Goal: Navigation & Orientation: Find specific page/section

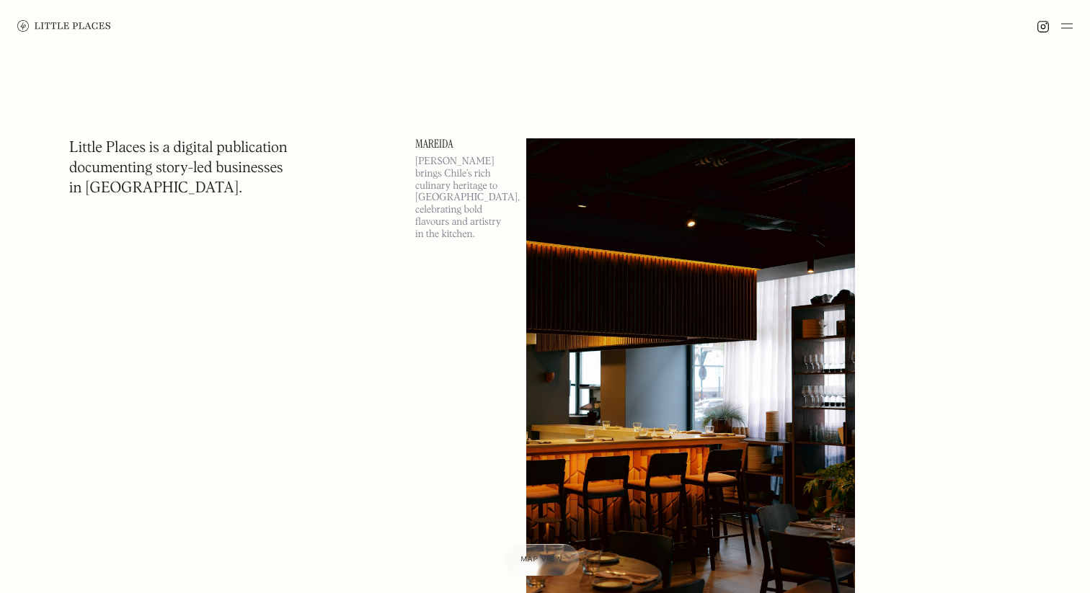
click at [71, 24] on img at bounding box center [64, 26] width 94 height 12
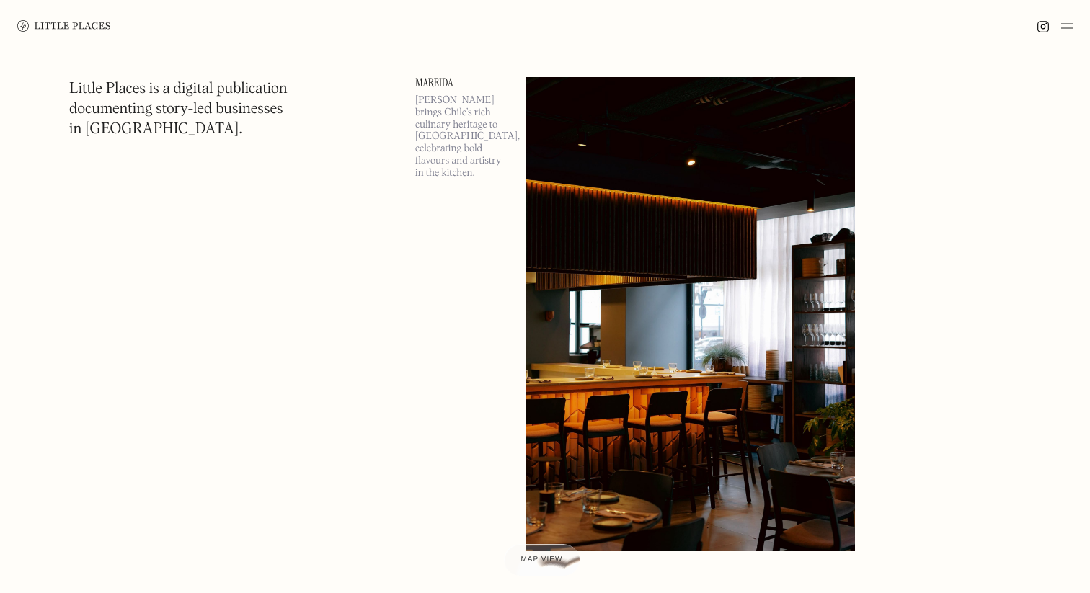
scroll to position [69, 0]
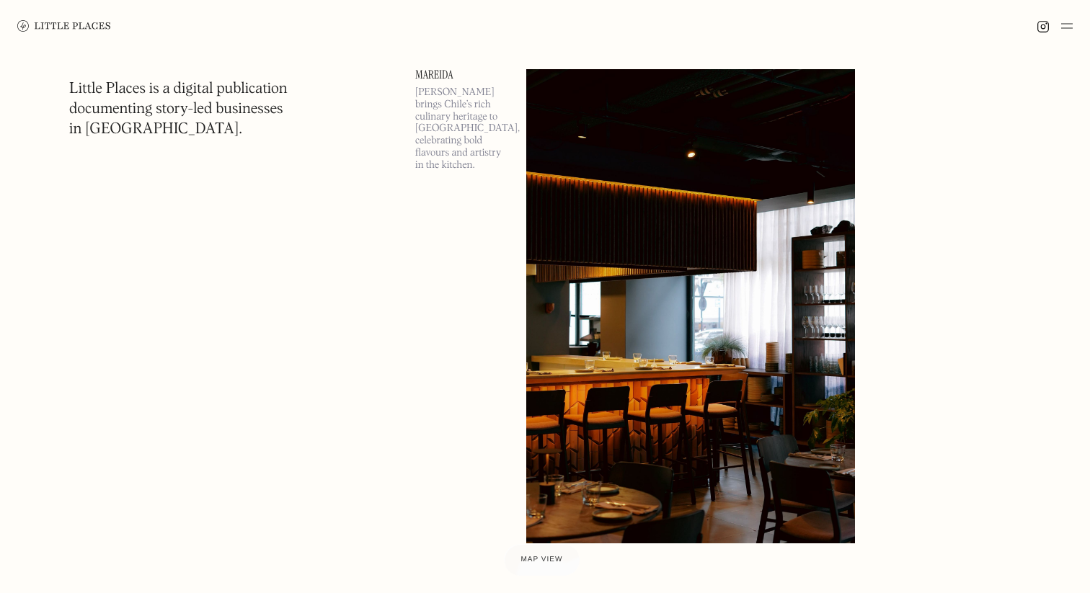
click at [709, 197] on img at bounding box center [690, 306] width 329 height 474
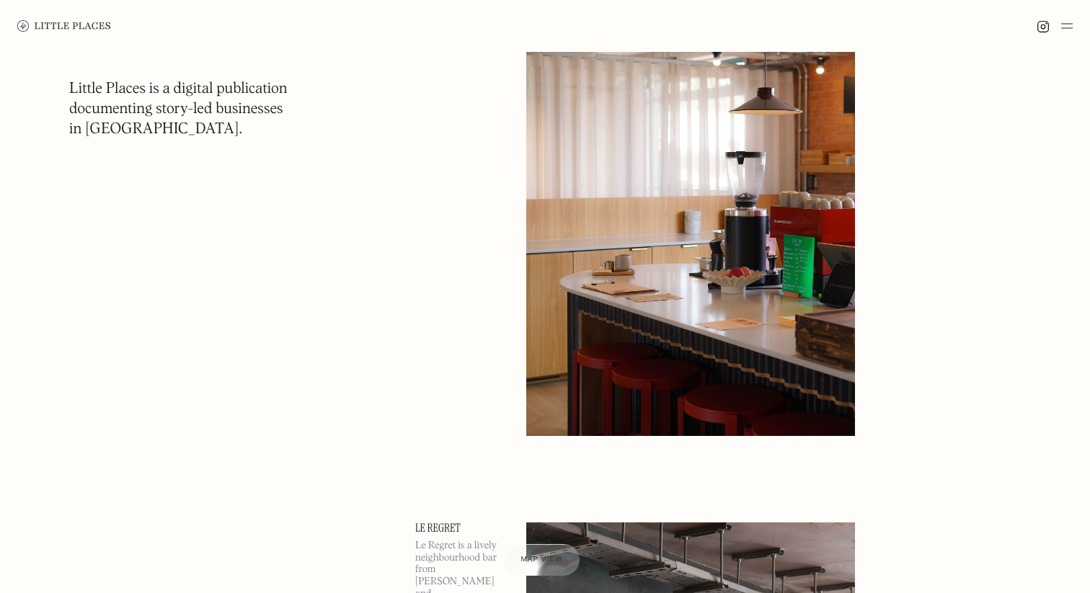
scroll to position [771, 0]
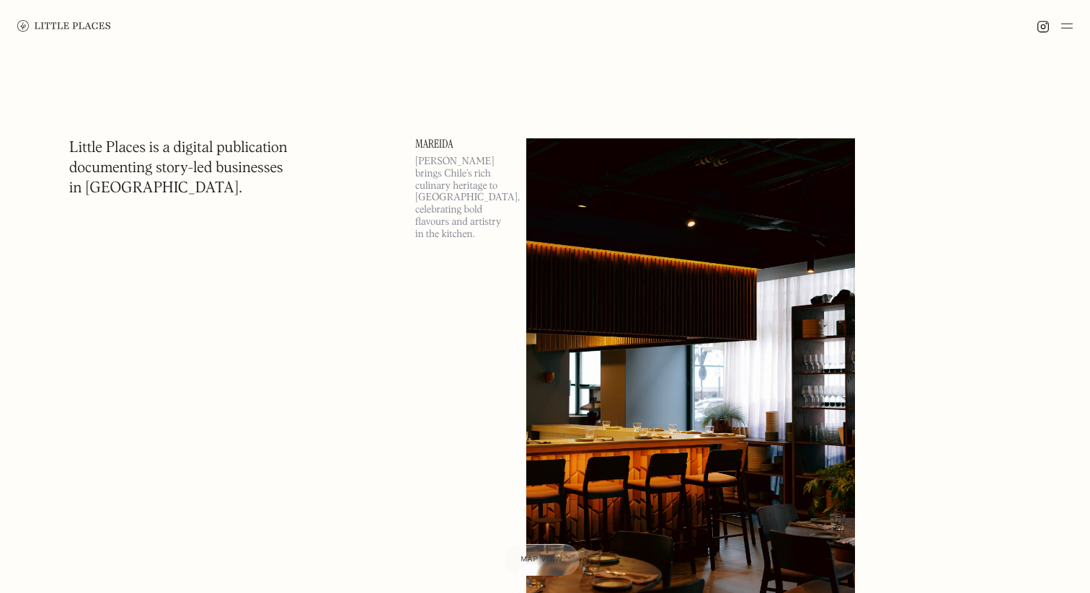
click at [1066, 27] on img at bounding box center [1067, 25] width 12 height 17
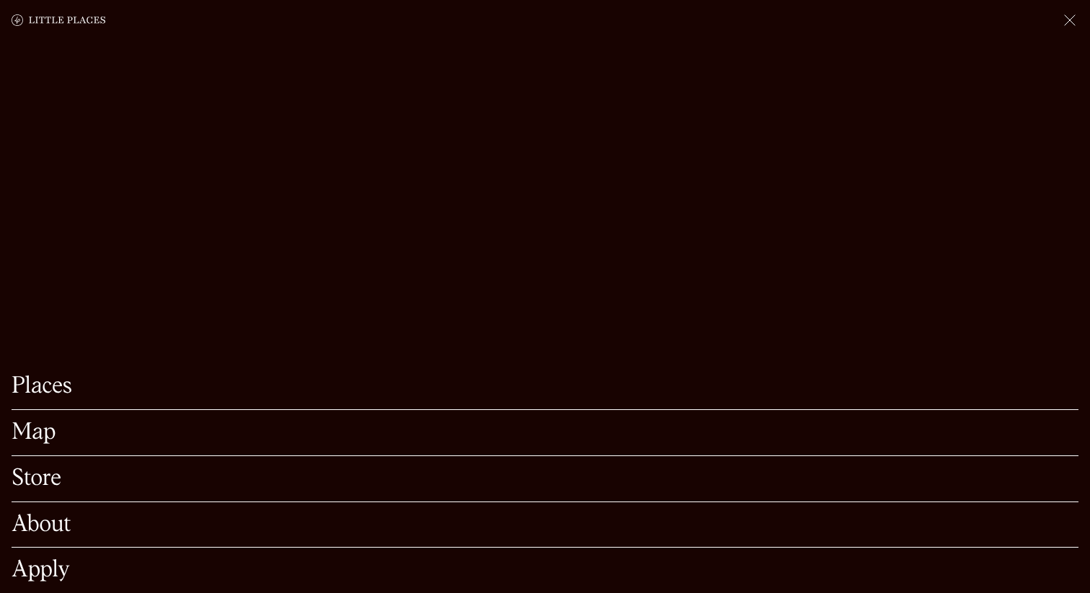
click at [36, 437] on link "Map" at bounding box center [545, 433] width 1066 height 22
click at [48, 480] on link "Store" at bounding box center [545, 479] width 1066 height 22
click at [55, 527] on link "About" at bounding box center [545, 525] width 1066 height 22
click at [61, 560] on link "Apply" at bounding box center [545, 570] width 1066 height 22
click at [51, 384] on link "Places" at bounding box center [545, 386] width 1066 height 22
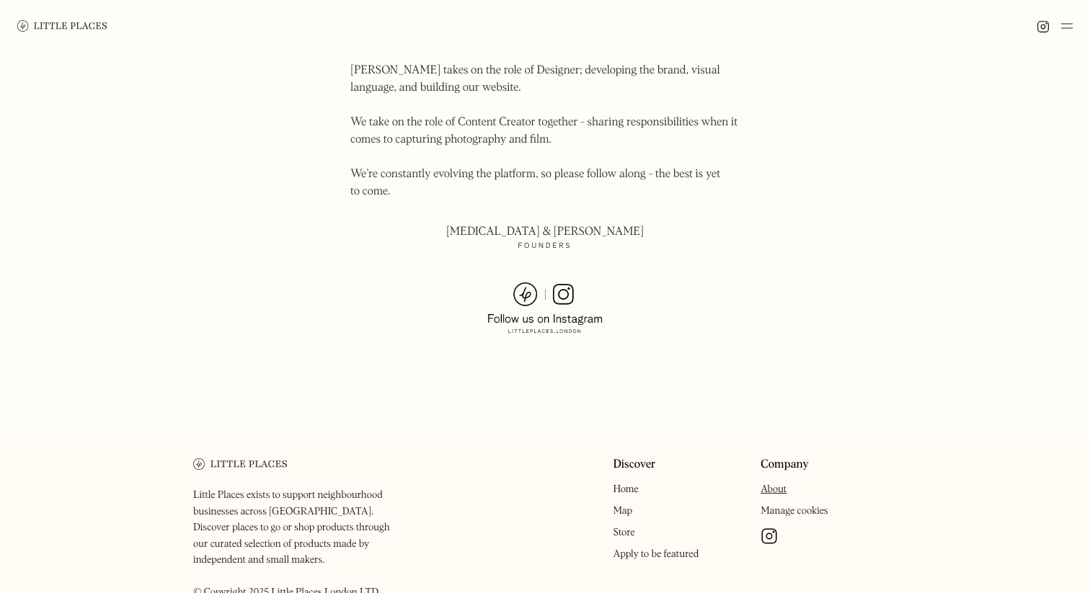
scroll to position [937, 0]
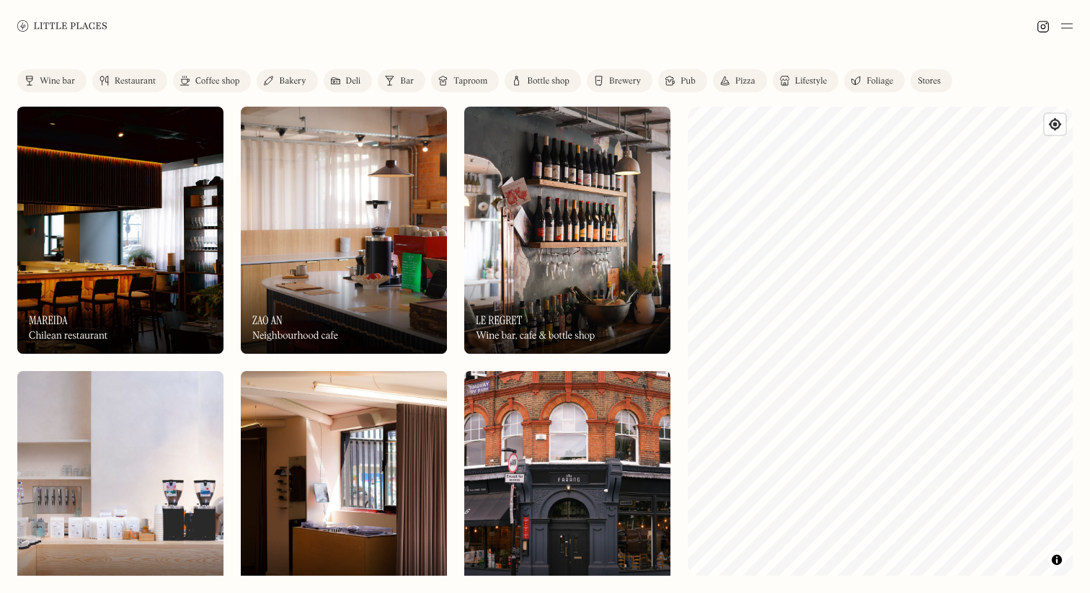
click at [552, 235] on img at bounding box center [567, 230] width 206 height 247
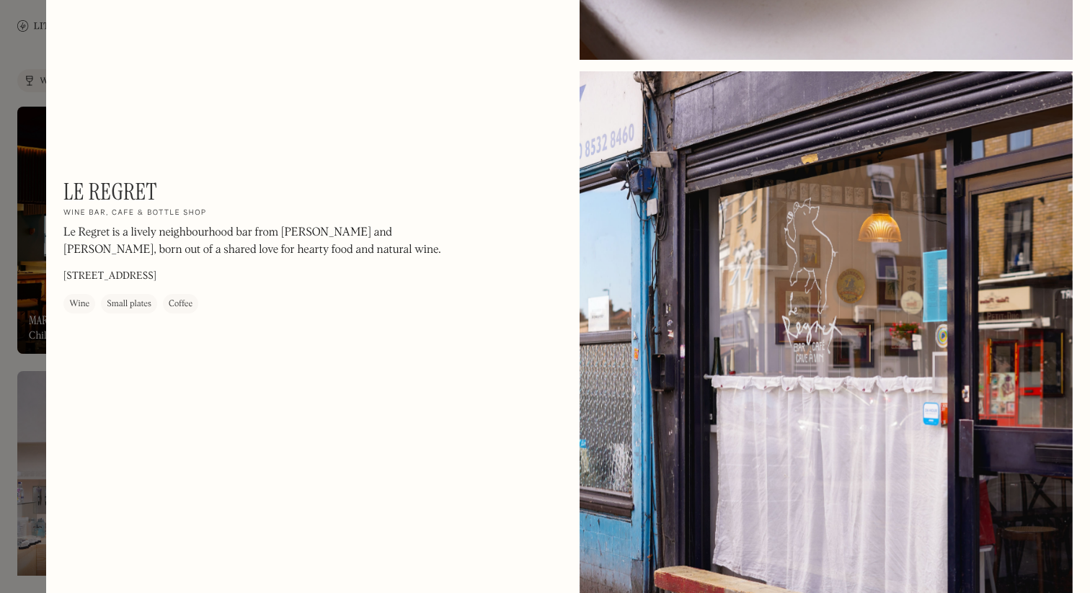
scroll to position [1899, 0]
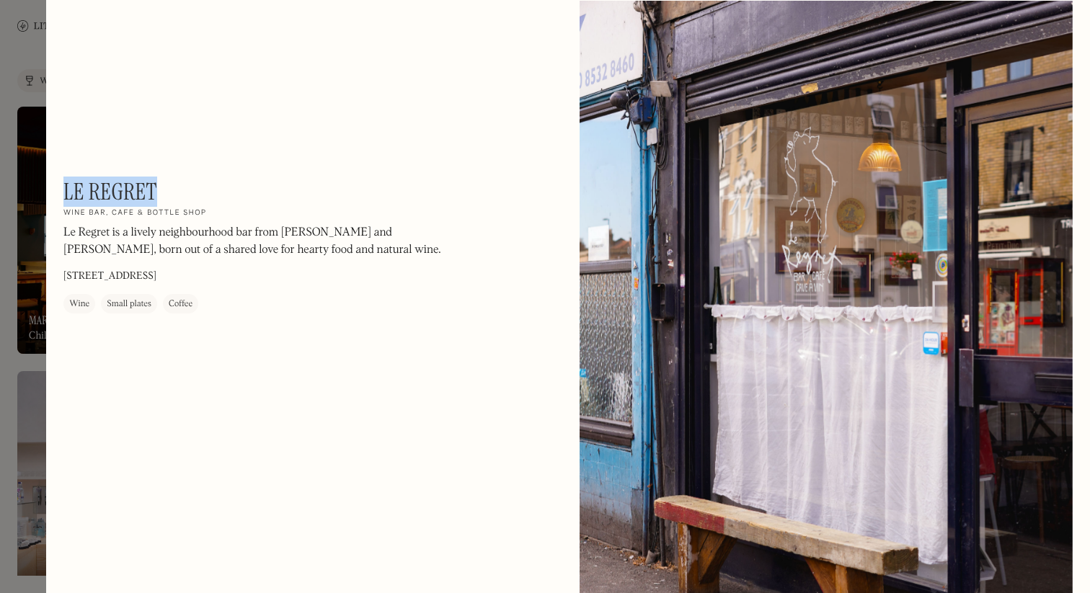
drag, startPoint x: 164, startPoint y: 197, endPoint x: 67, endPoint y: 199, distance: 96.6
click at [67, 199] on div "Le Regret On Our Radar Wine bar, cafe & bottle shop Le Regret is a lively neigh…" at bounding box center [257, 245] width 389 height 135
copy h1 "Le Regret"
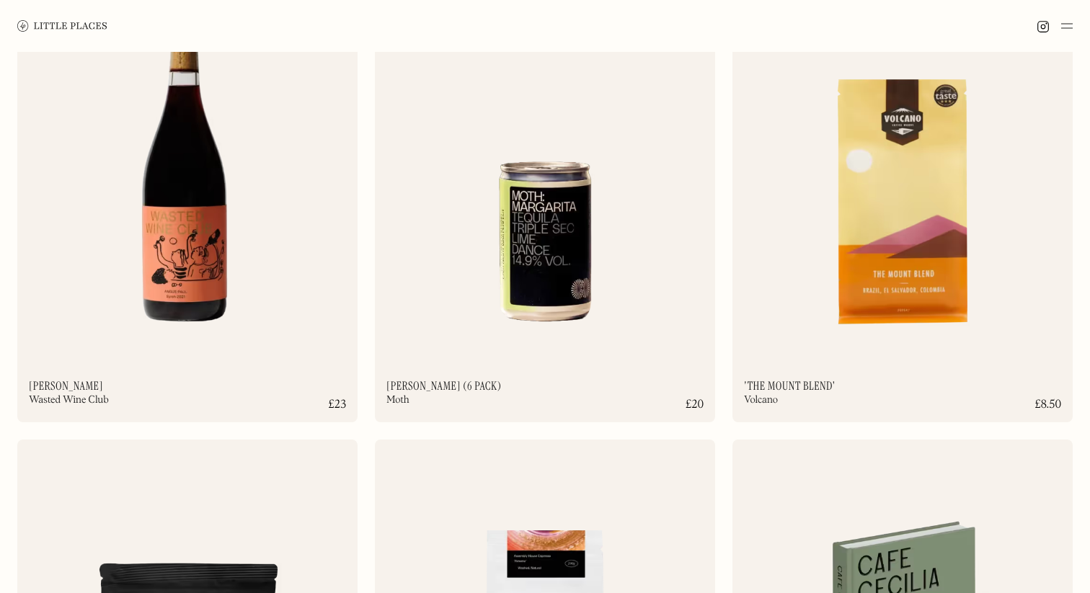
scroll to position [1639, 0]
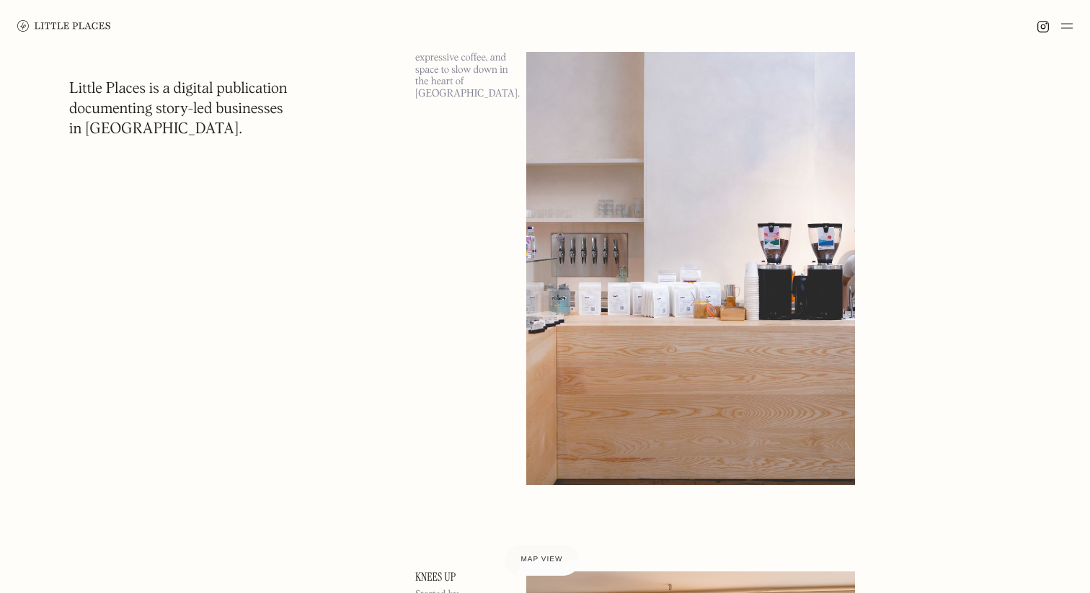
scroll to position [1884, 0]
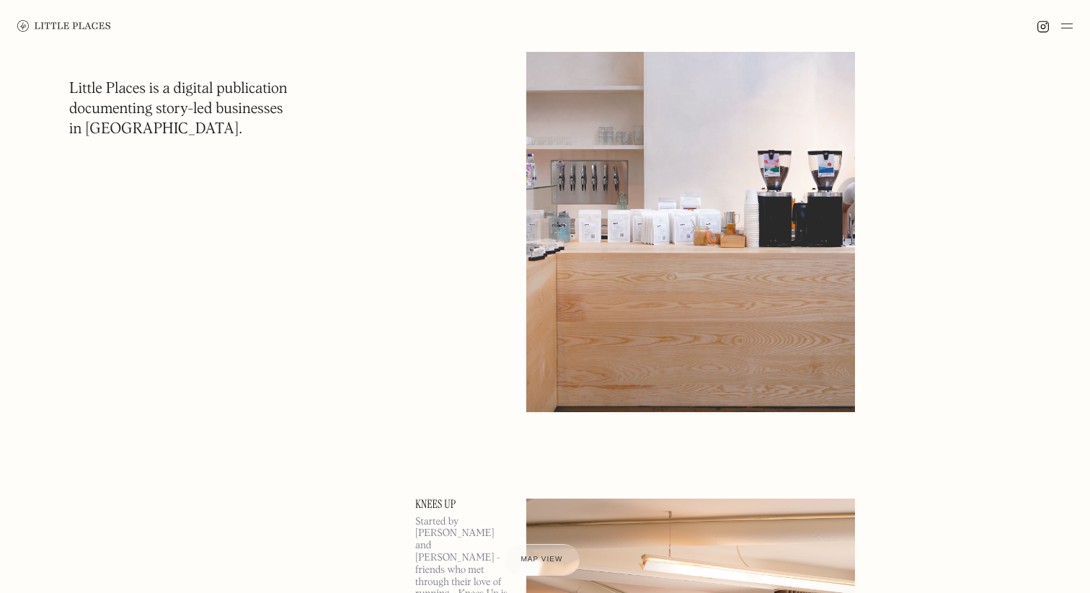
click at [30, 28] on img at bounding box center [64, 26] width 94 height 12
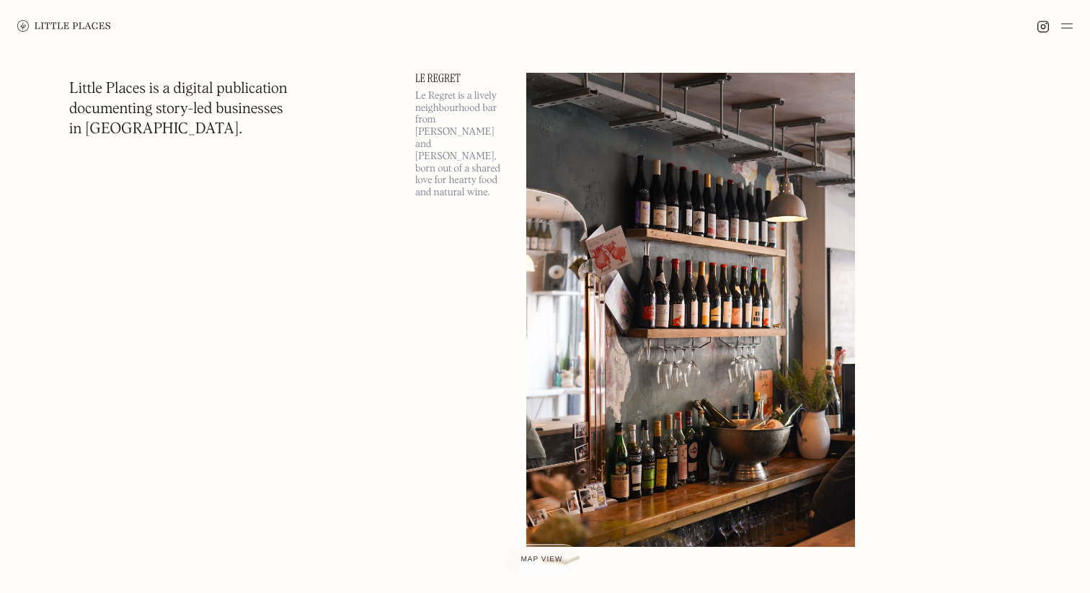
scroll to position [1372, 0]
